Goal: Transaction & Acquisition: Purchase product/service

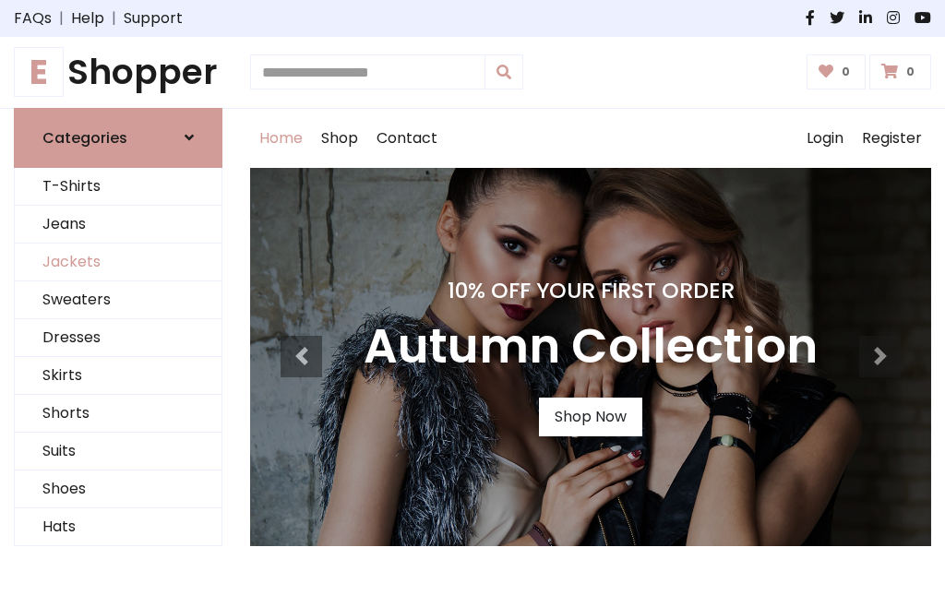
click at [118, 262] on link "Jackets" at bounding box center [118, 263] width 207 height 38
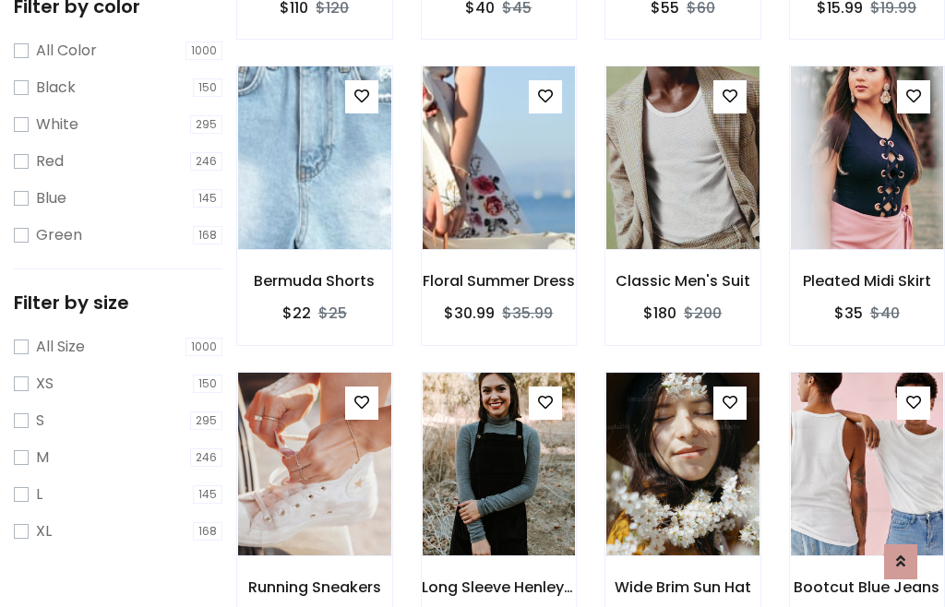
scroll to position [94, 0]
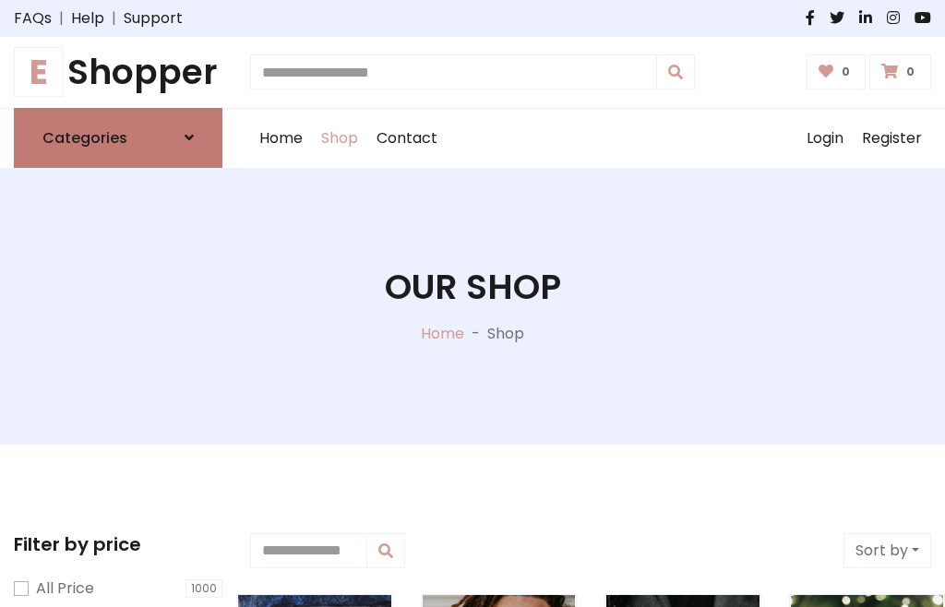
click at [118, 137] on h6 "Categories" at bounding box center [84, 138] width 85 height 18
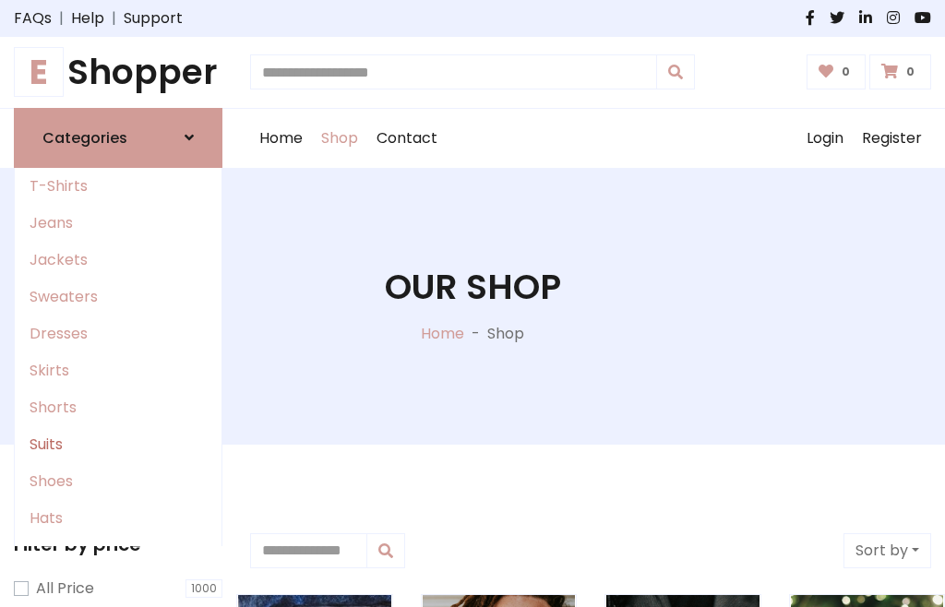
click at [118, 444] on link "Suits" at bounding box center [118, 444] width 207 height 37
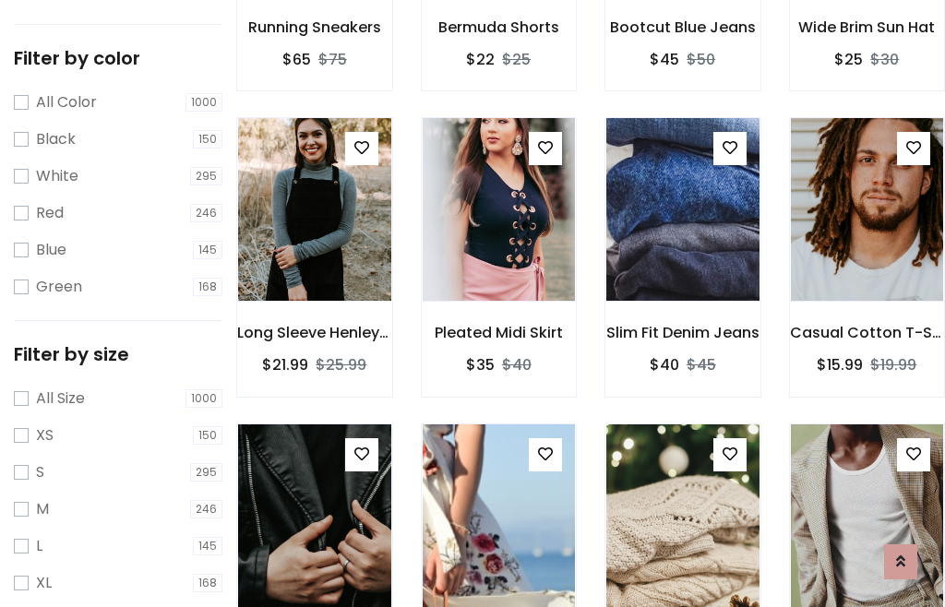
scroll to position [93, 0]
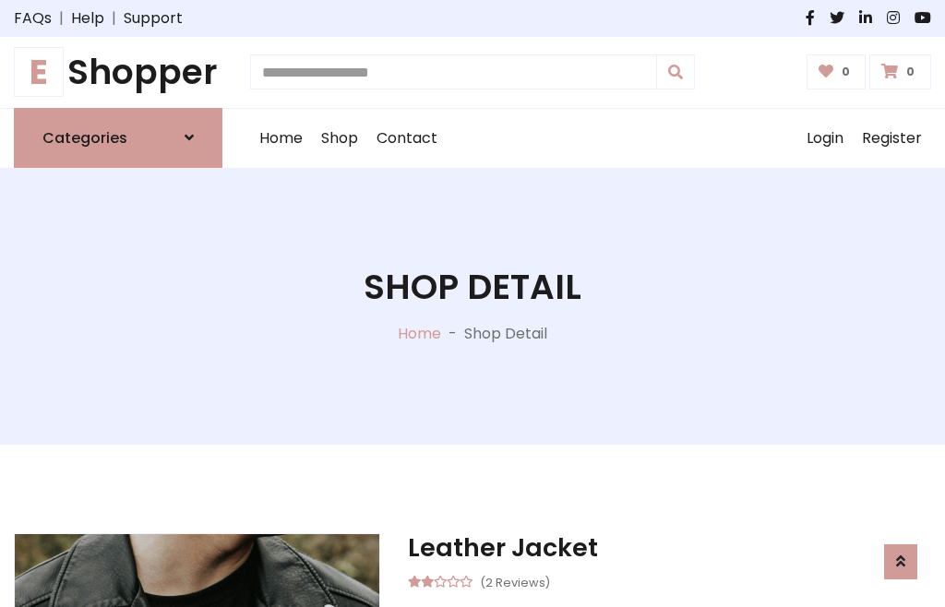
scroll to position [1724, 0]
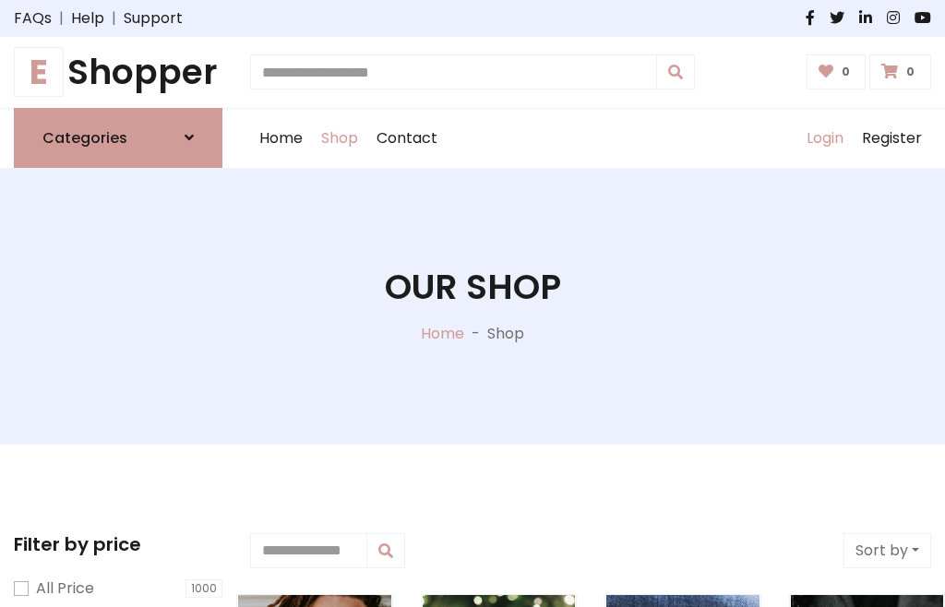
click at [824, 137] on link "Login" at bounding box center [824, 138] width 55 height 59
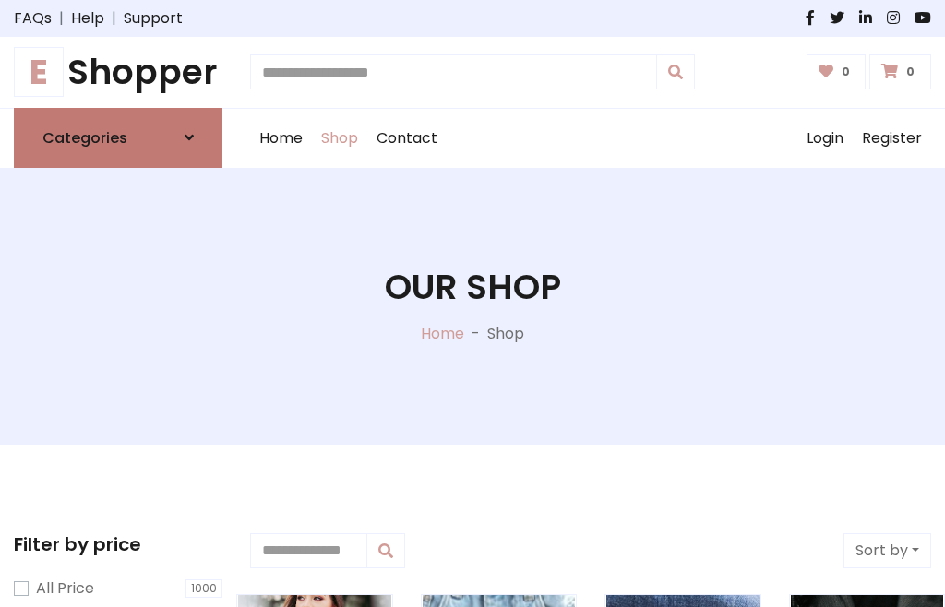
click at [189, 137] on icon at bounding box center [189, 137] width 9 height 15
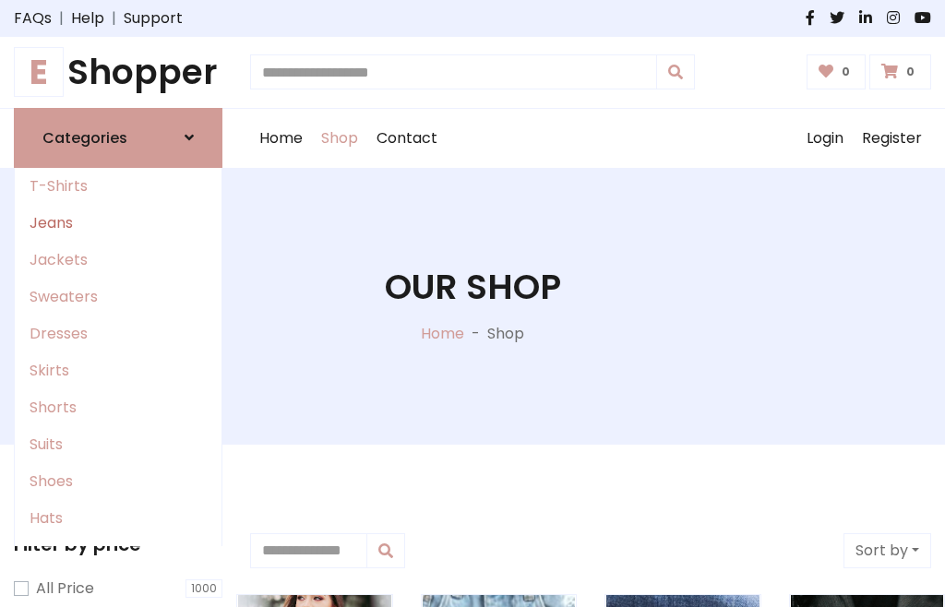
click at [118, 222] on link "Jeans" at bounding box center [118, 223] width 207 height 37
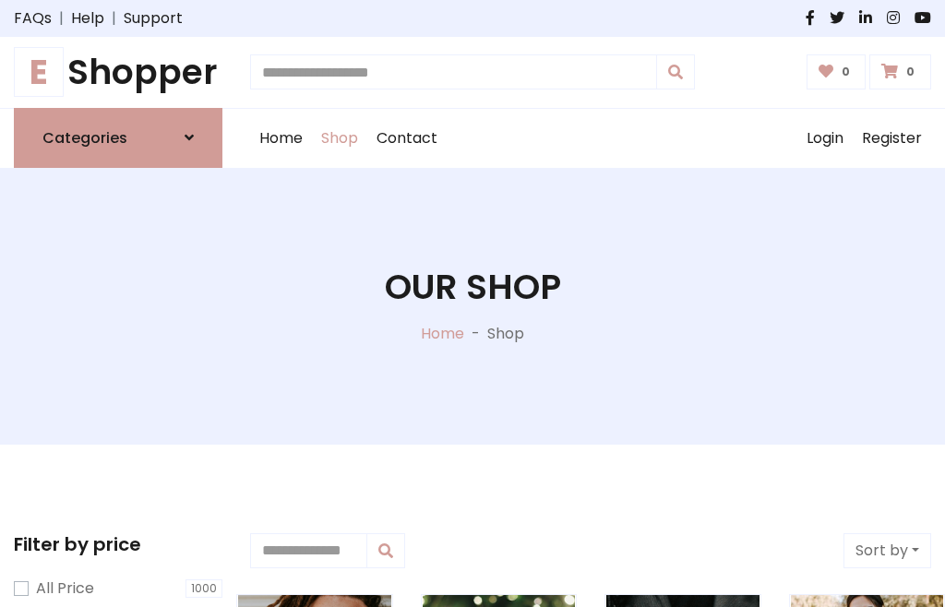
scroll to position [93, 0]
